Goal: Information Seeking & Learning: Learn about a topic

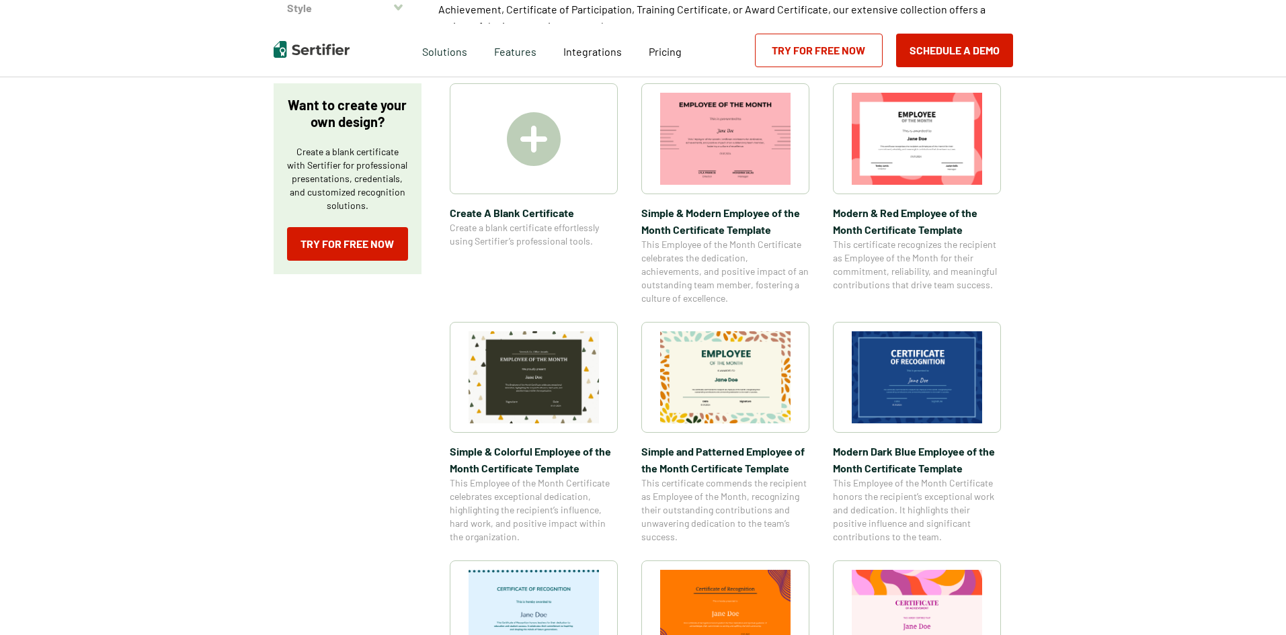
scroll to position [336, 0]
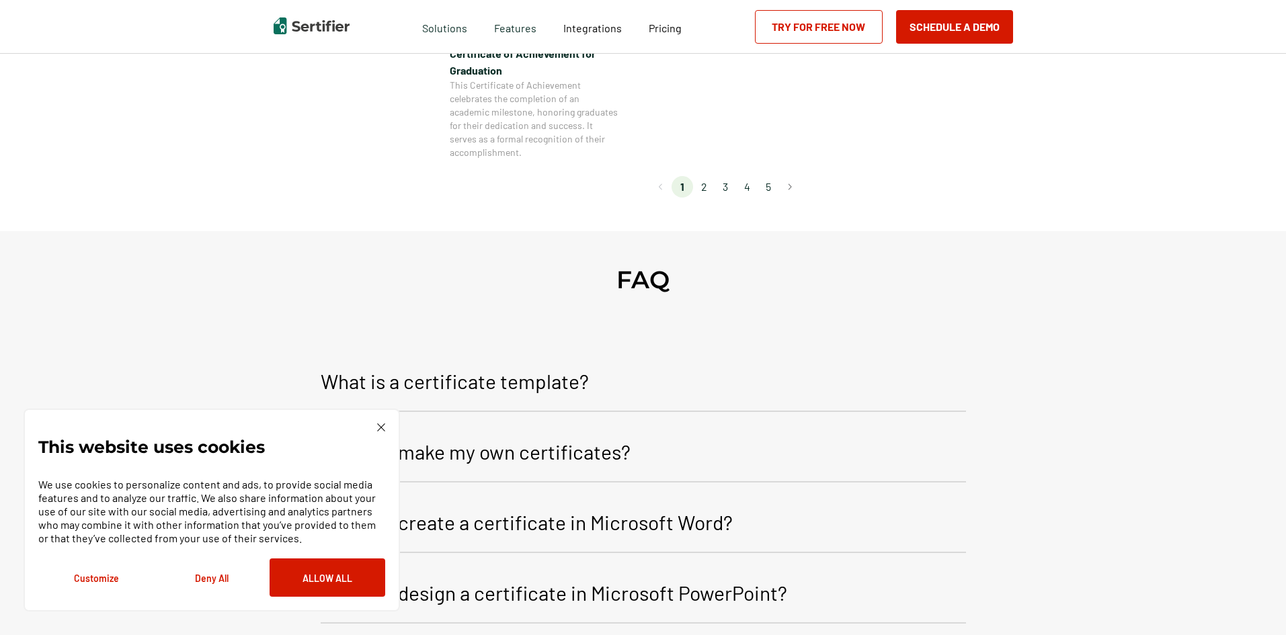
scroll to position [1412, 0]
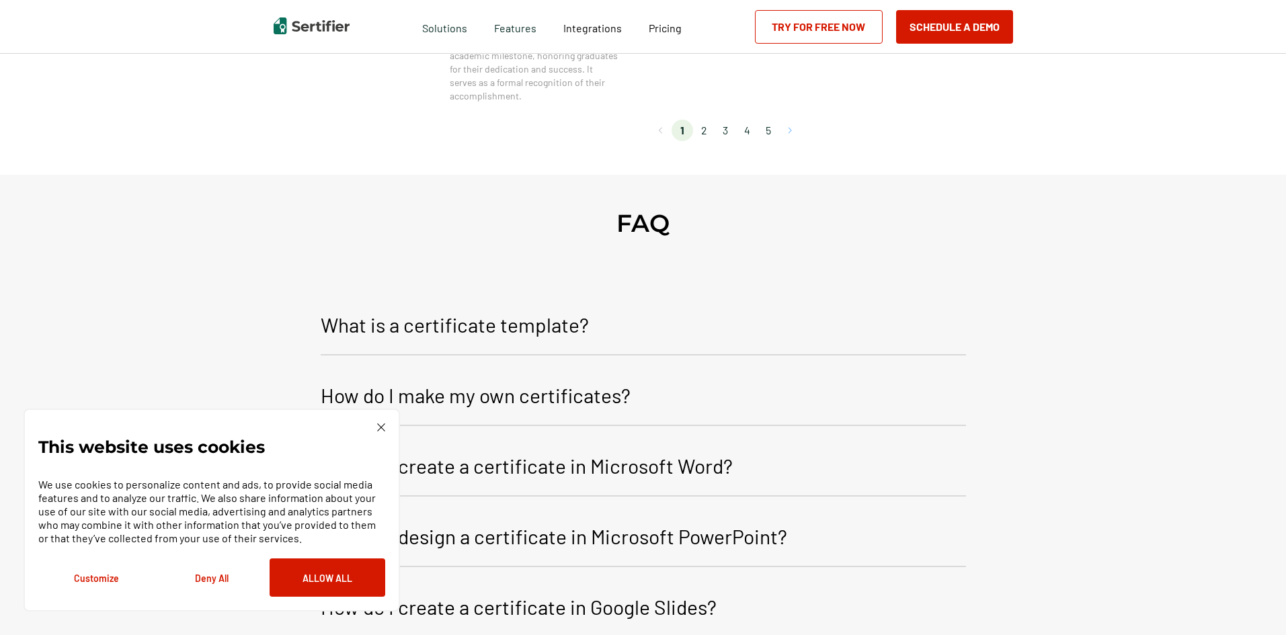
click at [790, 129] on button "Go to next page" at bounding box center [790, 131] width 22 height 22
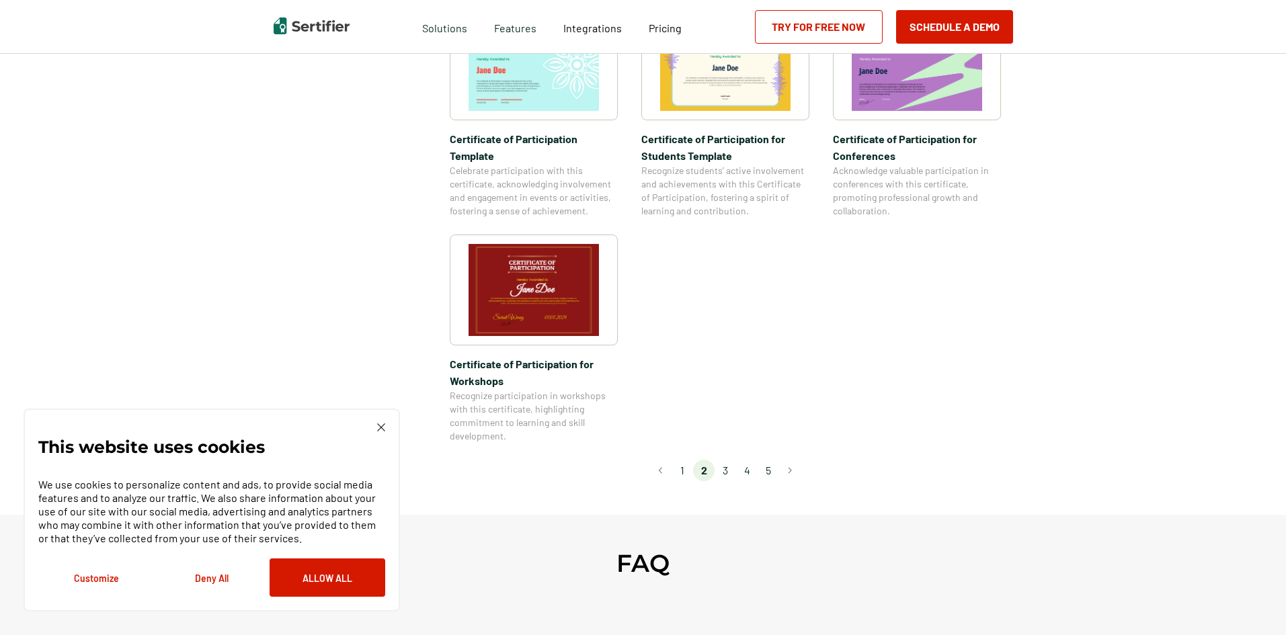
scroll to position [1076, 0]
click at [727, 459] on li "3" at bounding box center [726, 470] width 22 height 22
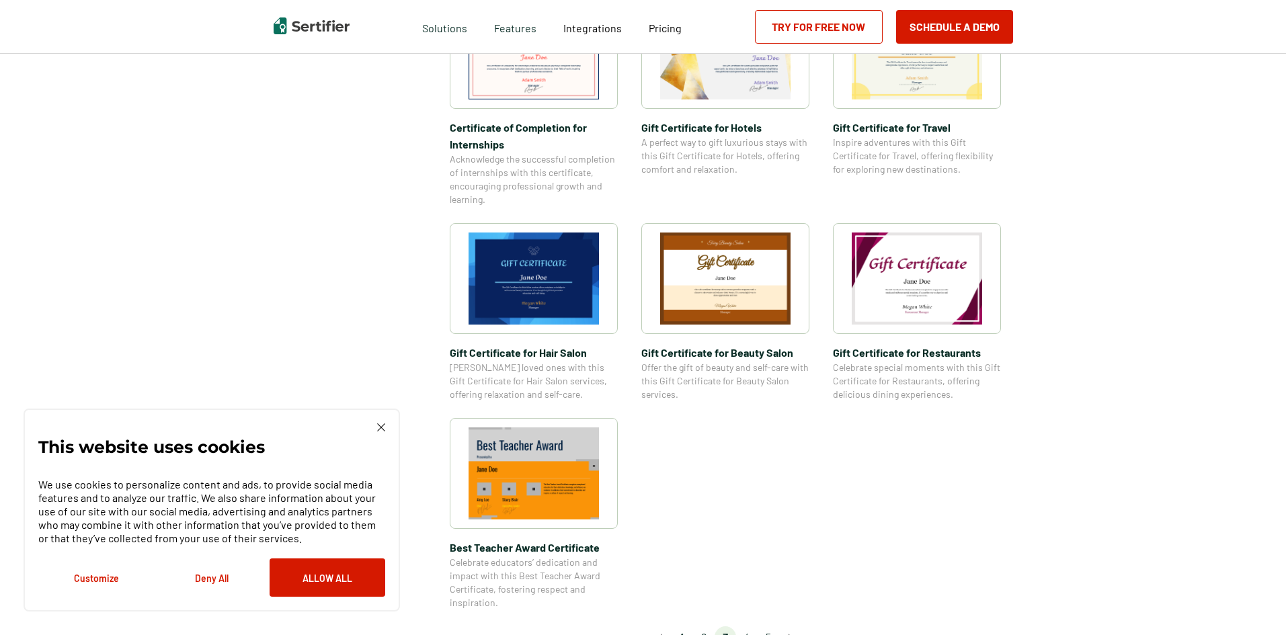
scroll to position [807, 0]
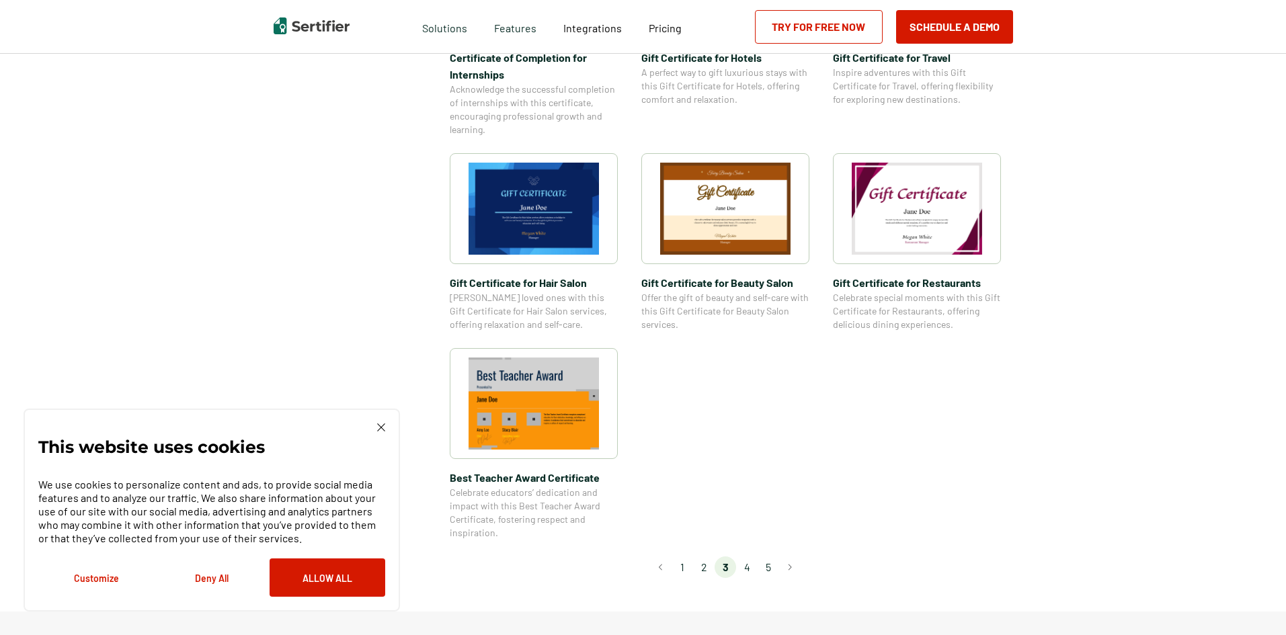
click at [752, 567] on li "4" at bounding box center [747, 568] width 22 height 22
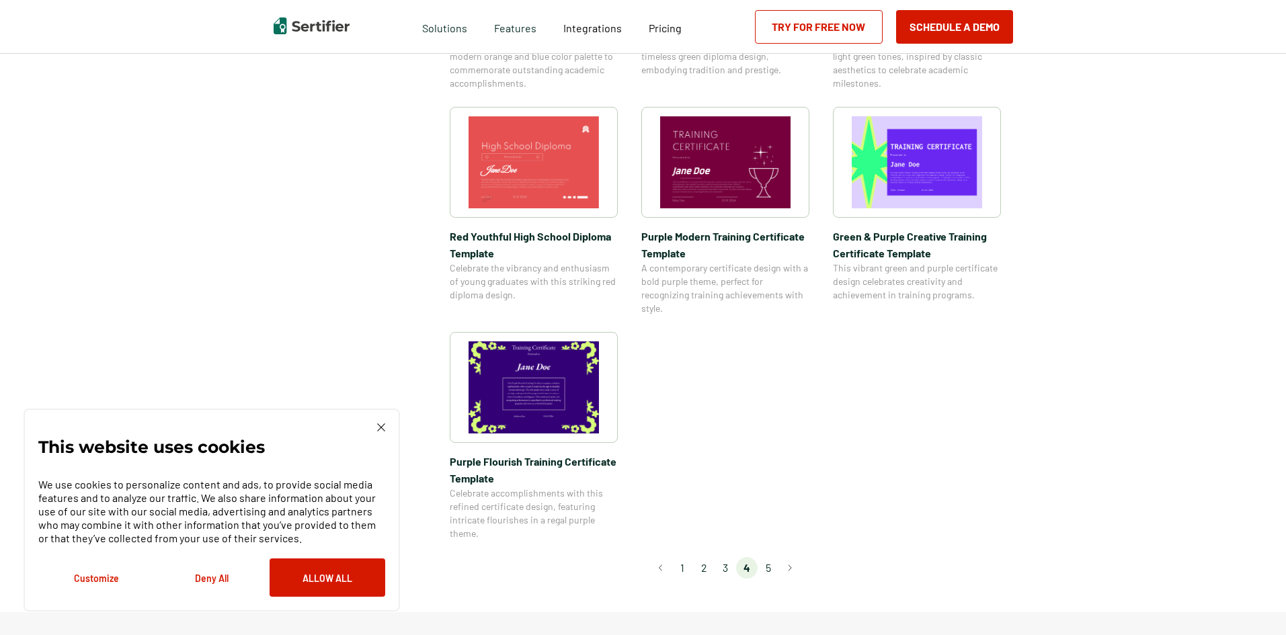
scroll to position [874, 0]
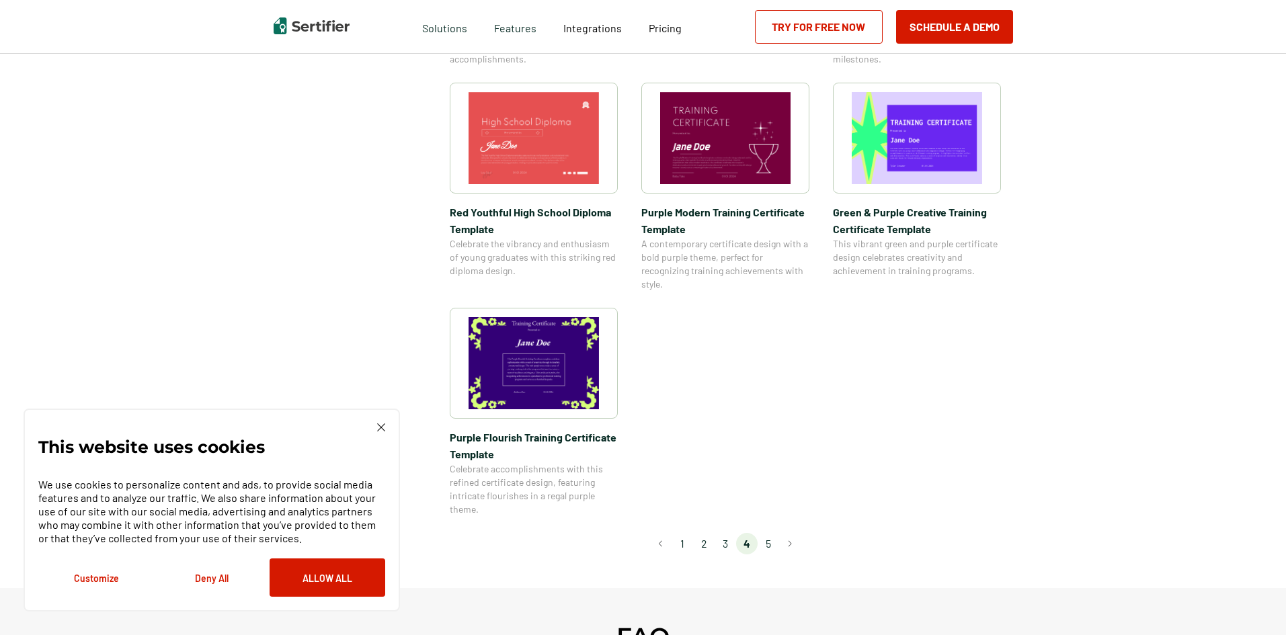
click at [769, 542] on li "5" at bounding box center [769, 544] width 22 height 22
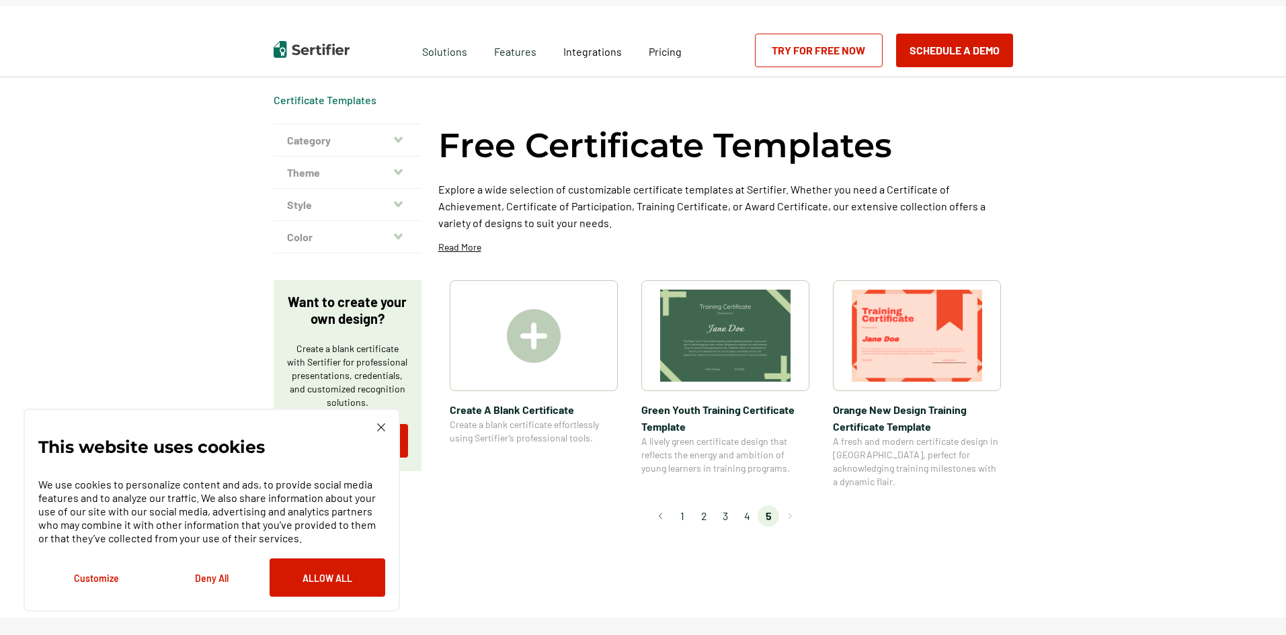
scroll to position [0, 0]
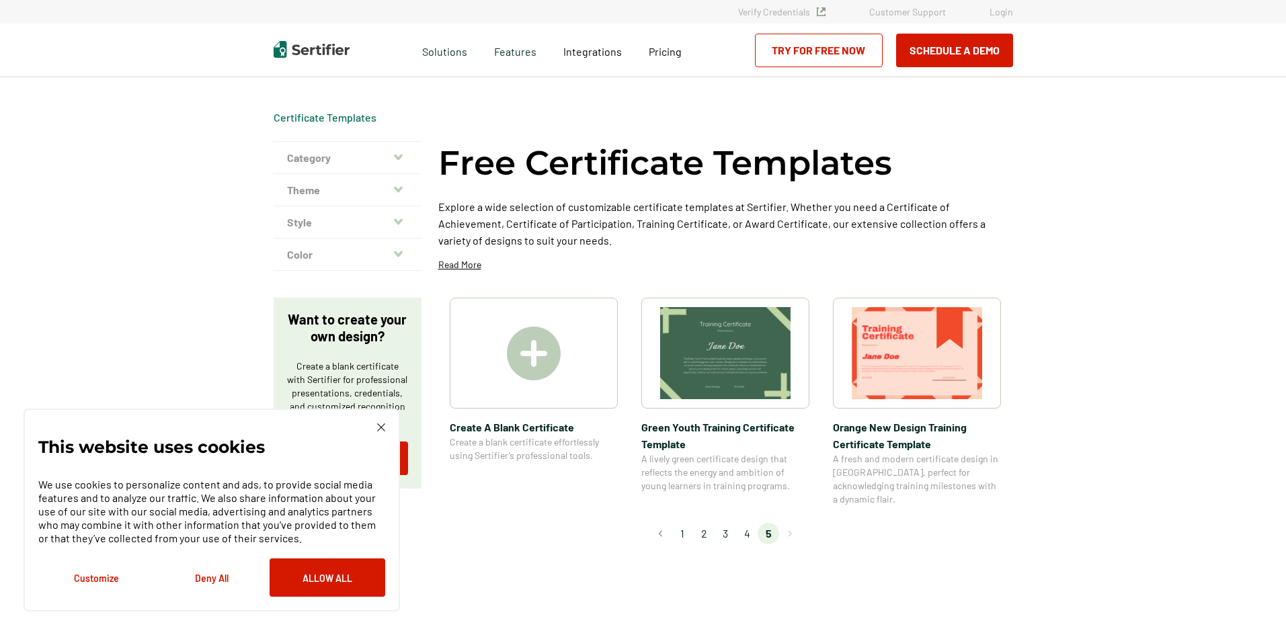
click at [688, 523] on li "1" at bounding box center [683, 534] width 22 height 22
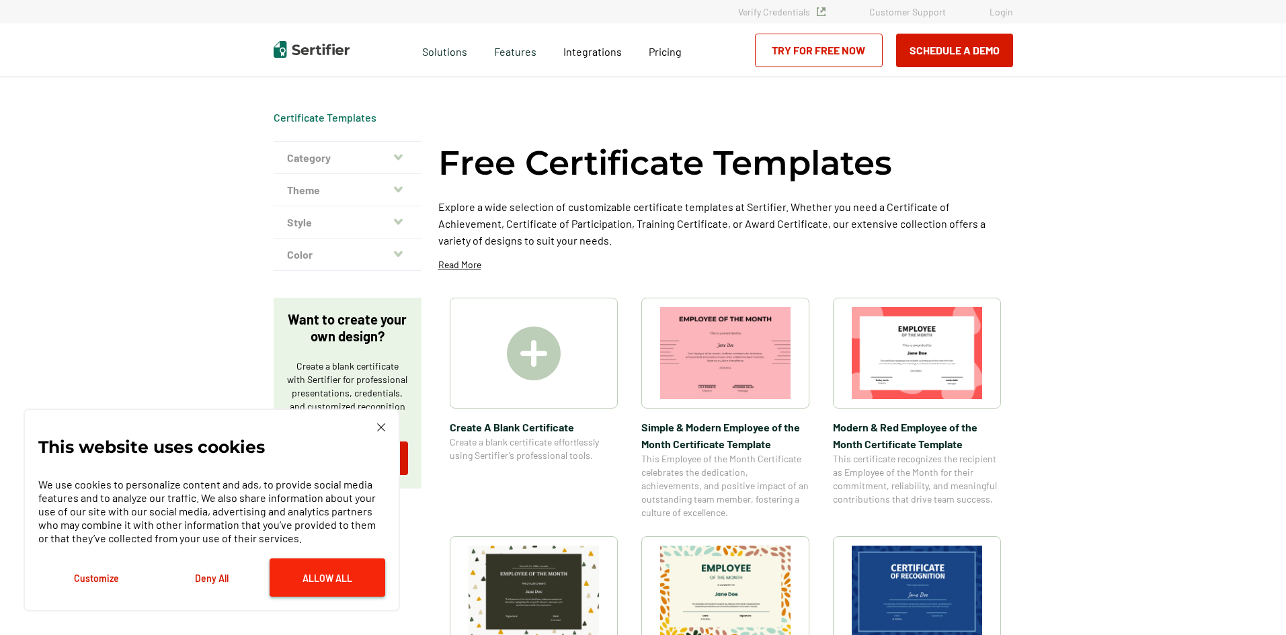
click at [292, 589] on button "Allow All" at bounding box center [328, 578] width 116 height 38
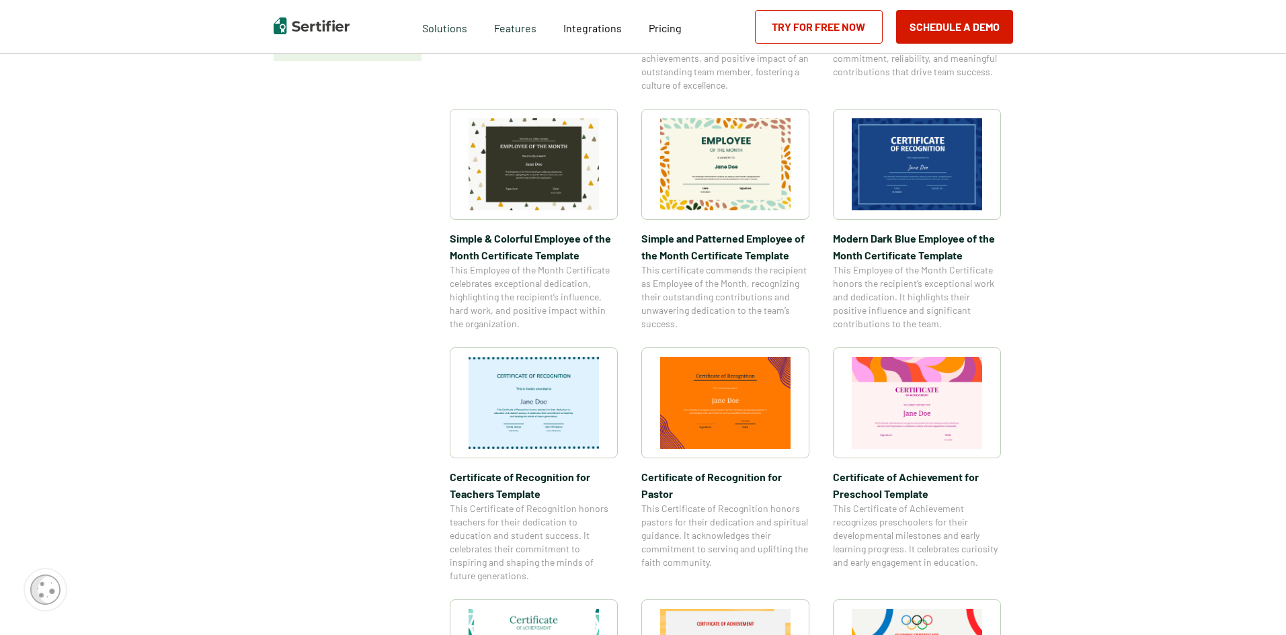
scroll to position [471, 0]
